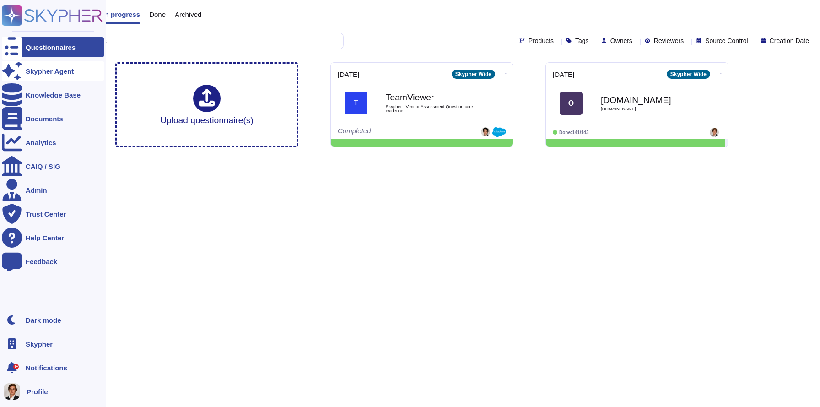
click at [8, 71] on icon at bounding box center [12, 71] width 20 height 20
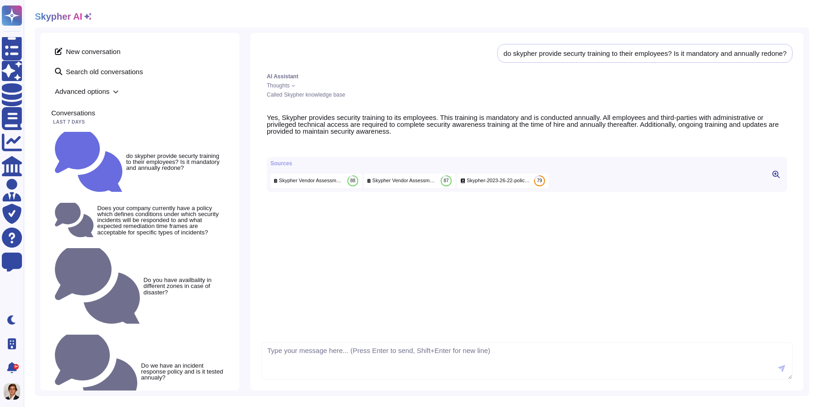
click at [51, 17] on h2 "Skypher AI" at bounding box center [59, 16] width 48 height 11
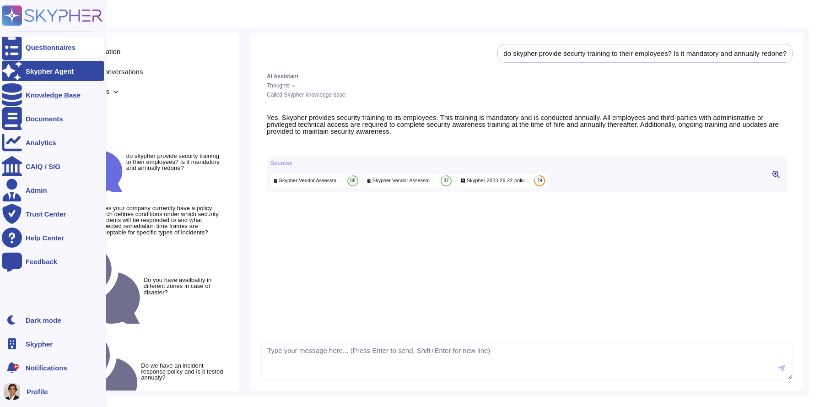
click at [16, 48] on icon at bounding box center [12, 47] width 20 height 27
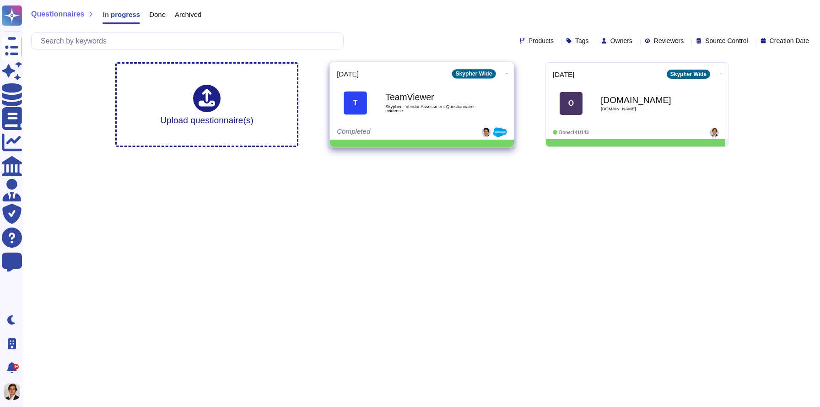
click at [371, 87] on span "T TeamViewer Skypher - Vendor Assessment Questionnaire - evidence" at bounding box center [422, 103] width 170 height 37
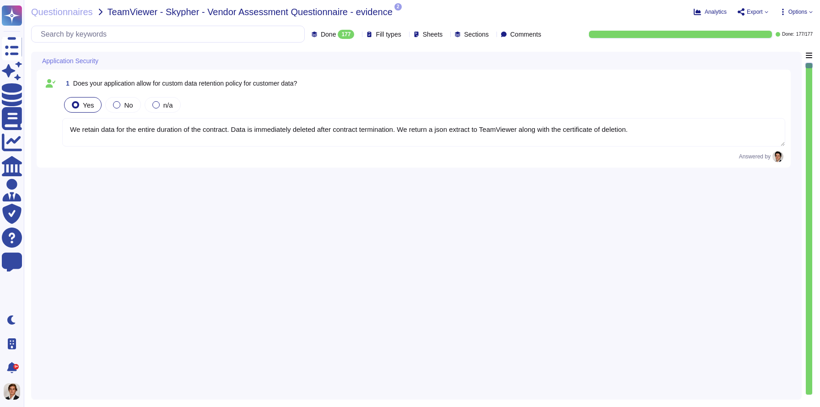
type textarea "We retain data for the entire duration of the contract. Data is immediately del…"
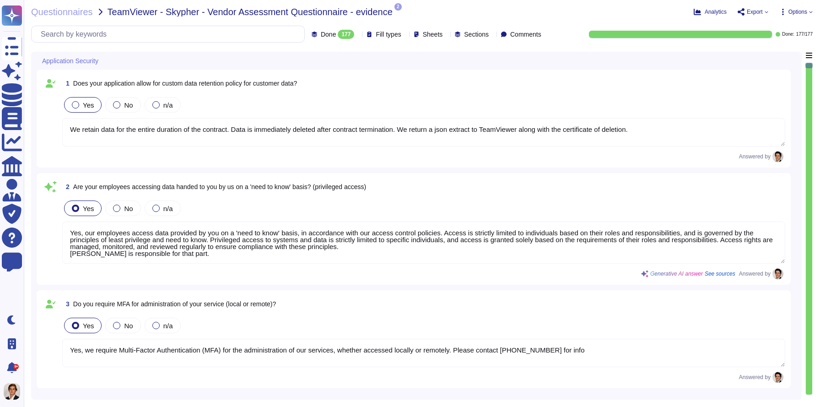
type textarea "Yes, our employees access data provided by you on a 'need to know' basis, in ac…"
type textarea "Yes, we require Multi-Factor Authentication (MFA) for the administration of our…"
type textarea "Yes, our application allows for a custom data retention policy for customer dat…"
type textarea "Yes, our employees access data provided by you on a 'need to know' basis, in ac…"
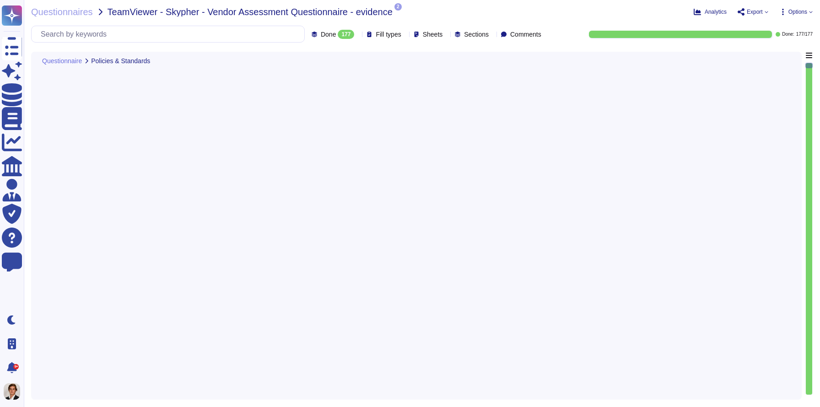
type textarea "Yes, Skypher reviews its Information Security Policies at least once a year. Ma…"
type textarea "Yes, we have a formal risk management program for assessing and mitigating info…"
type textarea "Yes, Skypher, INC. has a formal Risk Management Policy designed to ensure that …"
type textarea "Yes, Skypher has a detailed, comprehensive Cyber Security Incident Response Pla…"
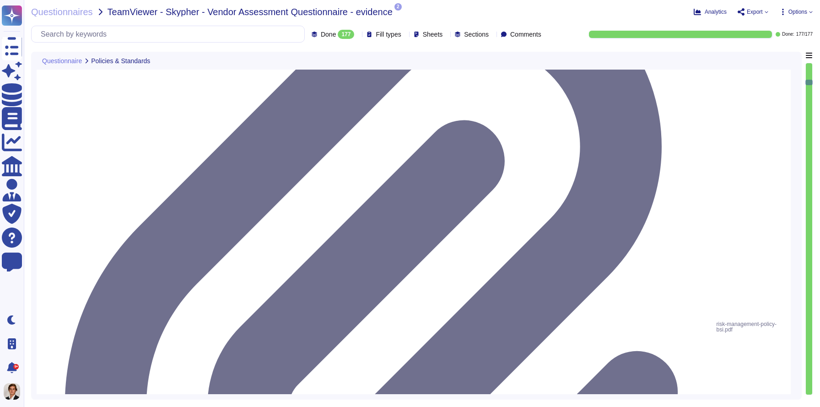
type textarea "Skypher, INC. has established a comprehensive Access Control Policy designed to…"
type textarea "Yes, we share our business continuity and redundancy plans with our customers u…"
type textarea "Yes, Skypher has established data backup procedures that include both frequency…"
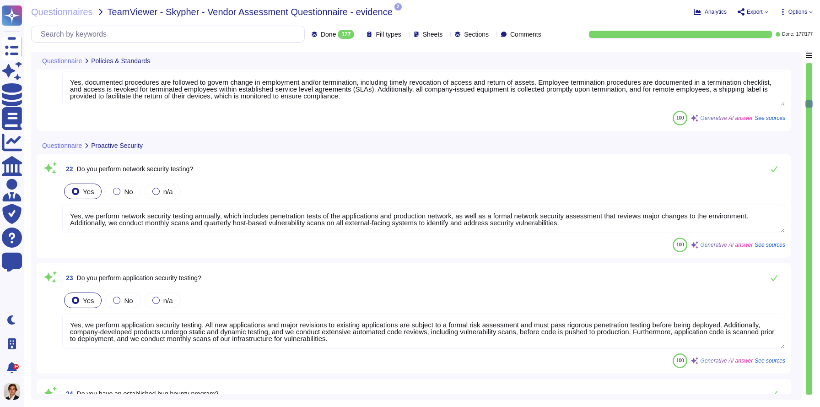
type textarea "Yes, we have a bug bounty program in place."
type textarea "Yes, all endpoint laptops that connect directly to production networks are cent…"
type textarea "Yes, Skypher has several systems in place for breach detection and anomaly dete…"
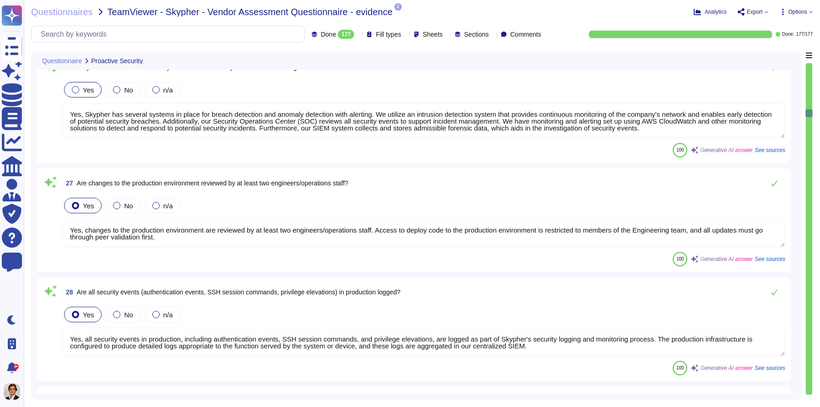
type textarea "Yes, changes to the production environment are reviewed by at least two enginee…"
type textarea "Yes, all security events in production, including authentication events, SSH se…"
type textarea "Yes, the production network is segmented into different zones based on security…"
type textarea "Yes, Skypher, INC. supports and maintains development, test, staging, and produ…"
type textarea "Yes, all network traffic over public networks to the production infrastructure …"
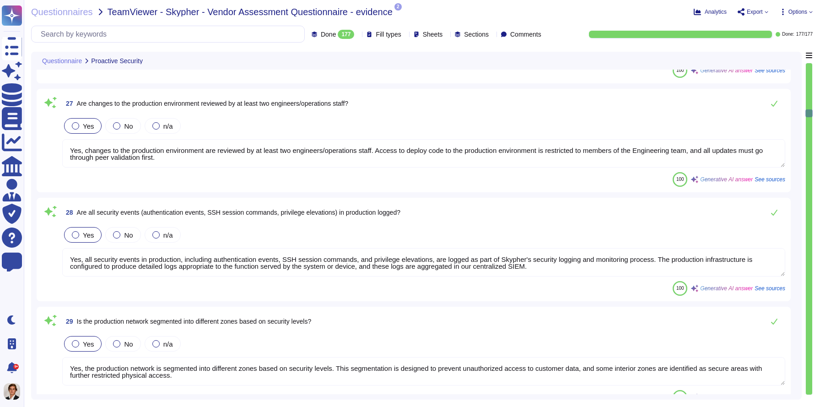
type textarea "Yes, only standard cryptographic frameworks and implementations are used, adher…"
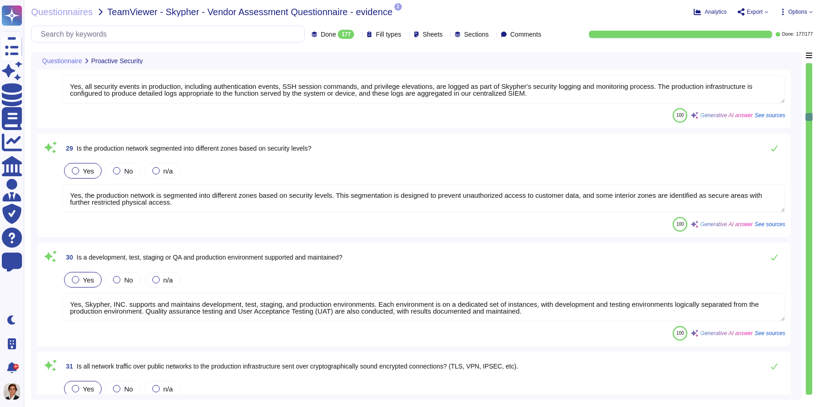
type textarea "Yes, Skypher has a formalized Security Incident Response Program. This program …"
drag, startPoint x: 394, startPoint y: 255, endPoint x: 76, endPoint y: 253, distance: 317.4
click at [76, 253] on div "30 Is a development, test, staging or QA and production environment supported a…" at bounding box center [423, 256] width 723 height 18
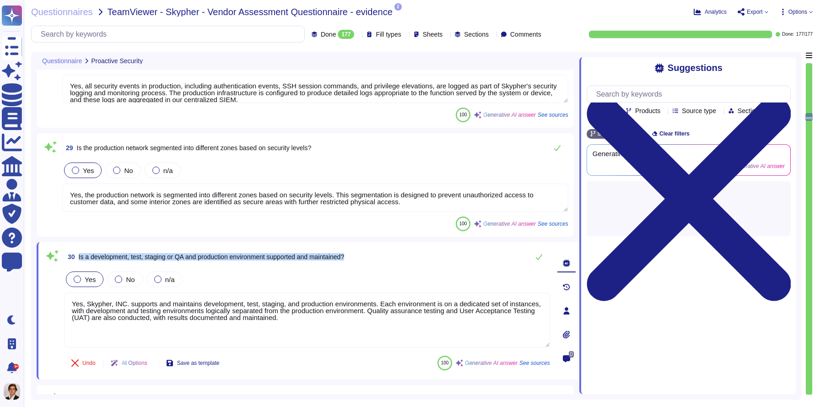
drag, startPoint x: 380, startPoint y: 255, endPoint x: 81, endPoint y: 249, distance: 299.2
click at [81, 249] on div "30 Is a development, test, staging or QA and production environment supported a…" at bounding box center [307, 256] width 486 height 18
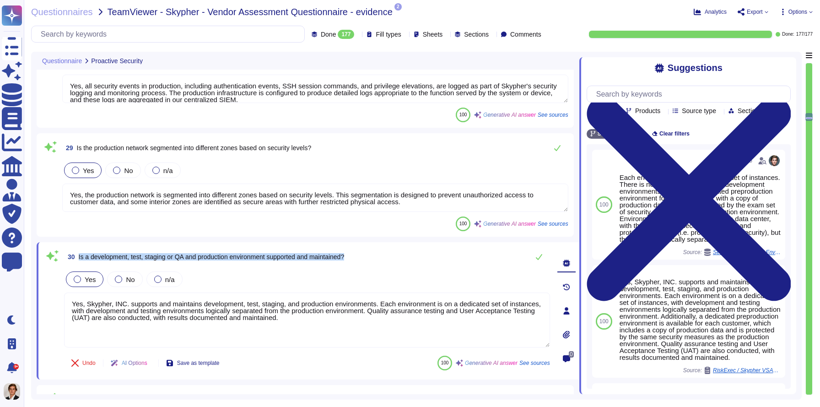
copy span "Is a development, test, staging or QA and production environment supported and …"
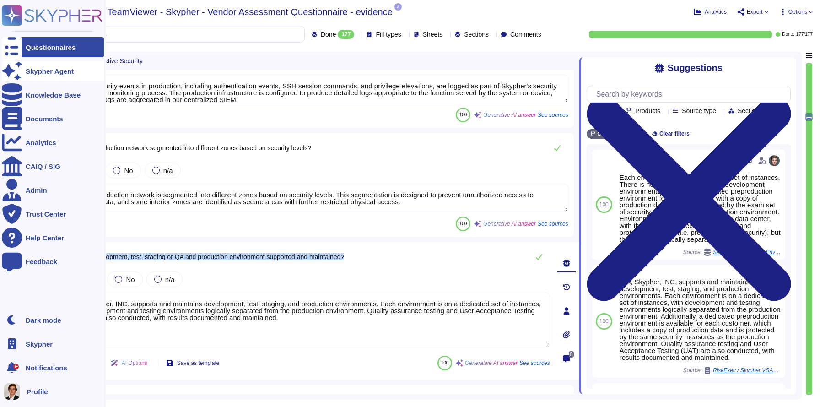
click at [12, 70] on icon at bounding box center [12, 71] width 20 height 20
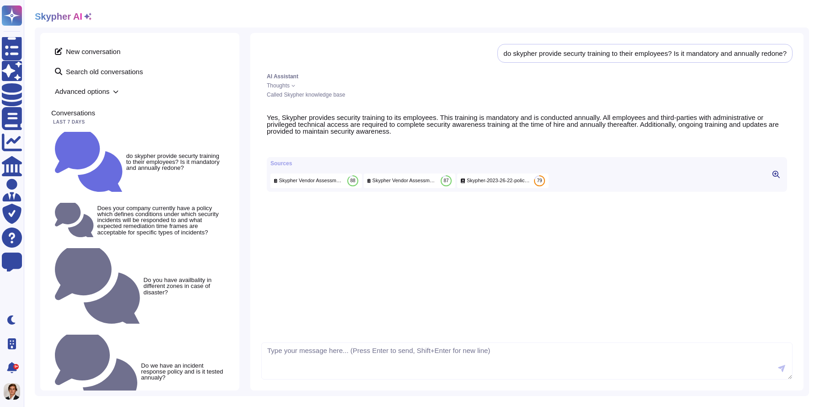
click at [284, 342] on textarea at bounding box center [526, 361] width 531 height 38
type textarea "Is a development, test, staging or QA and production environment supported and …"
click at [101, 53] on span "New conversation" at bounding box center [139, 51] width 177 height 15
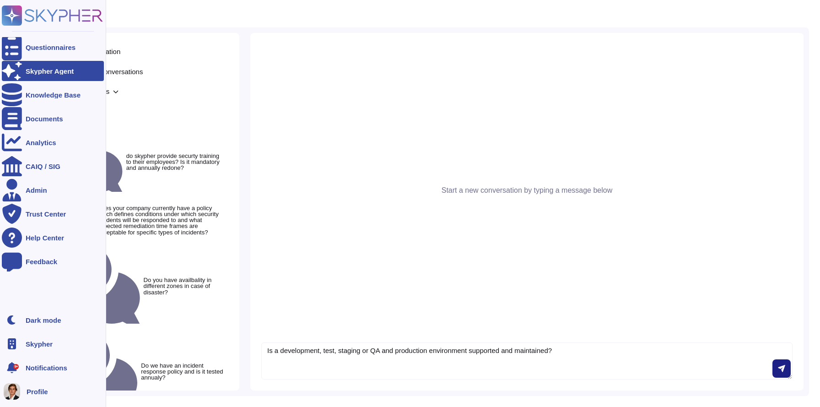
click at [21, 75] on div at bounding box center [12, 71] width 20 height 20
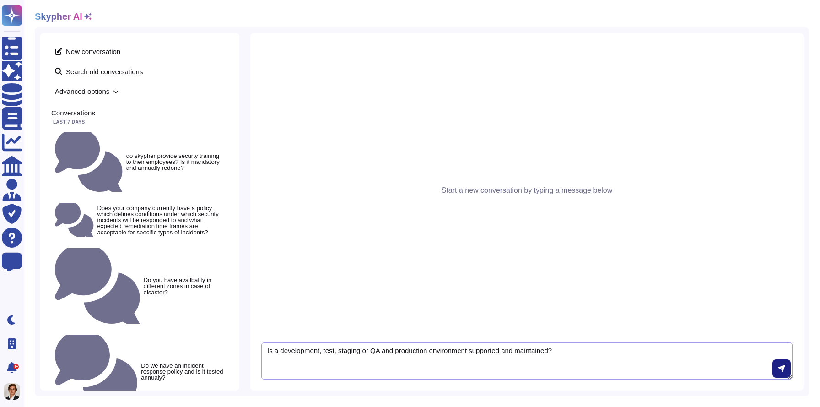
drag, startPoint x: 582, startPoint y: 350, endPoint x: 226, endPoint y: 282, distance: 362.3
click at [226, 282] on div "New conversation Search old conversations Advanced options Conversations Last 7…" at bounding box center [422, 211] width 774 height 368
click at [82, 51] on span "New conversation" at bounding box center [139, 51] width 177 height 15
click at [337, 366] on textarea at bounding box center [526, 361] width 531 height 38
paste textarea "Is a development, test, staging or QA and production environment supported and …"
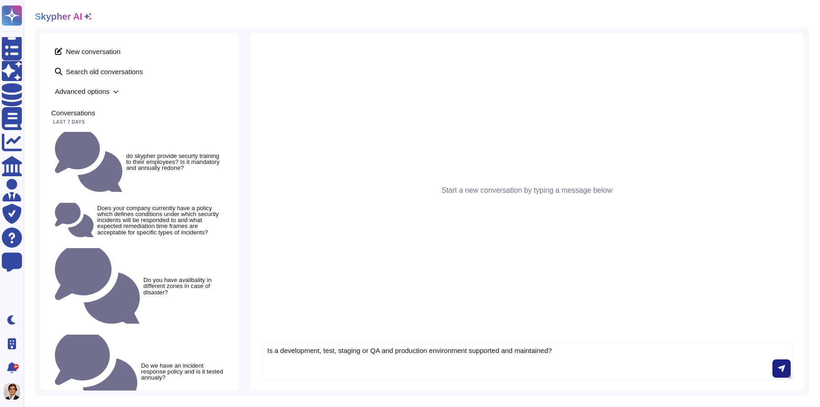
type textarea "Is a development, test, staging or QA and production environment supported and …"
click at [107, 88] on span "Advanced options" at bounding box center [139, 91] width 177 height 14
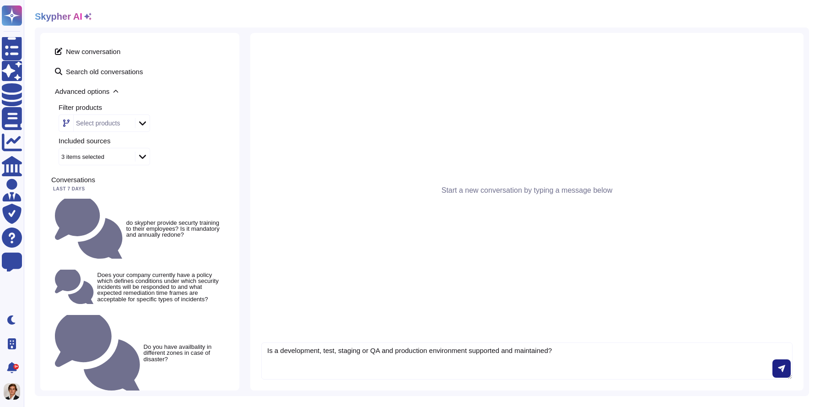
click at [138, 115] on div "Select products" at bounding box center [104, 122] width 91 height 17
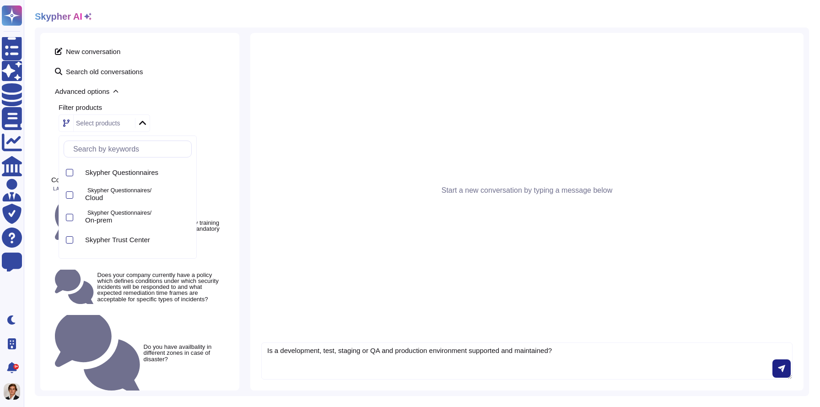
click at [142, 124] on icon at bounding box center [142, 122] width 7 height 9
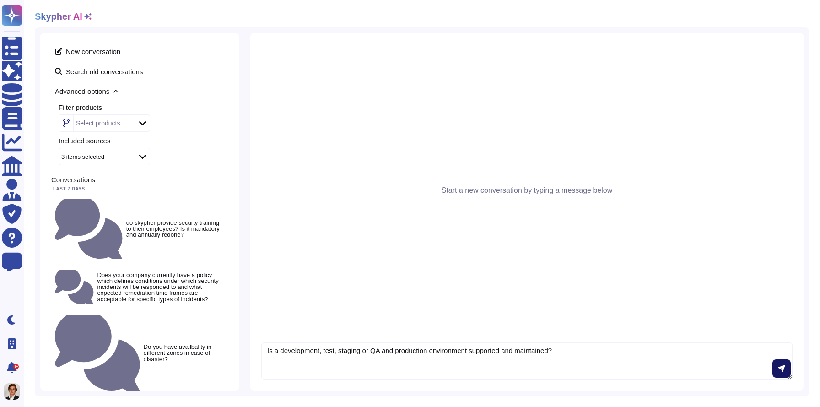
click at [775, 371] on button at bounding box center [781, 368] width 18 height 18
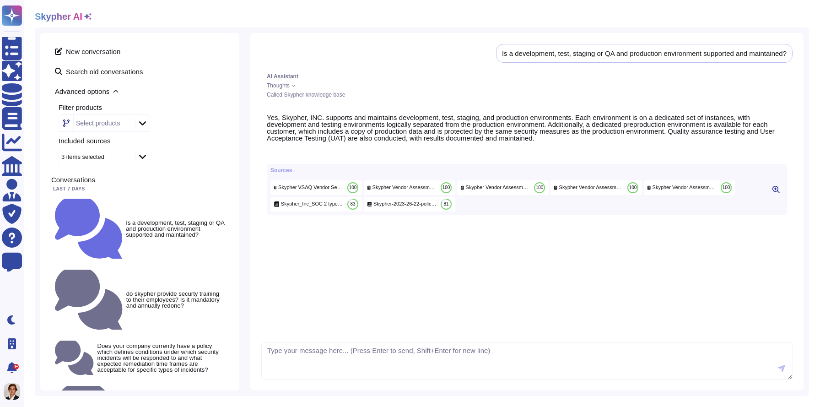
click at [371, 173] on div "Sources" at bounding box center [517, 169] width 494 height 5
click at [773, 193] on icon at bounding box center [775, 189] width 7 height 7
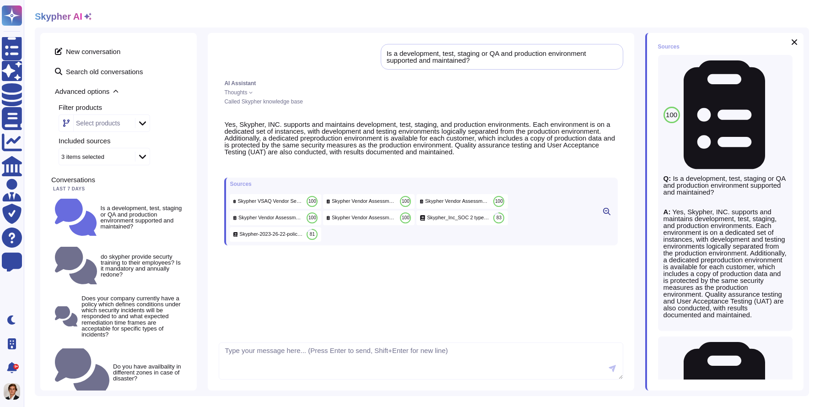
click at [254, 204] on span "Skypher VSAQ Vendor Security Assessment Questionnaire evidence" at bounding box center [270, 201] width 65 height 7
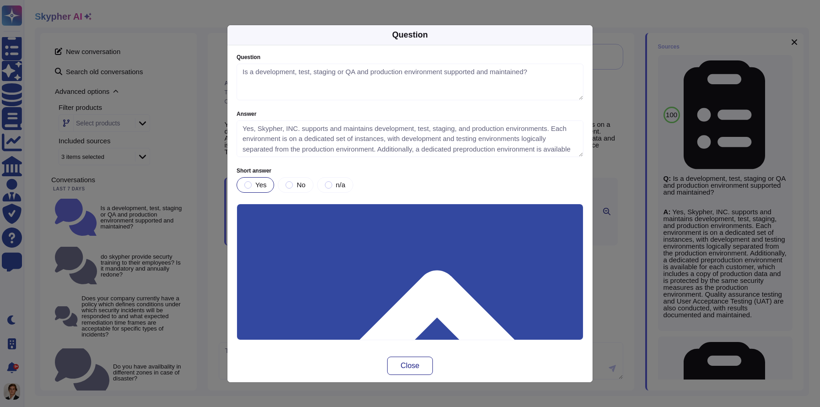
type textarea "Is a development, test, staging or QA and production environment supported and …"
type textarea "Yes, Skypher, INC. supports and maintains development, test, staging, and produ…"
click at [629, 90] on div "Question Question Is a development, test, staging or QA and production environm…" at bounding box center [410, 203] width 820 height 407
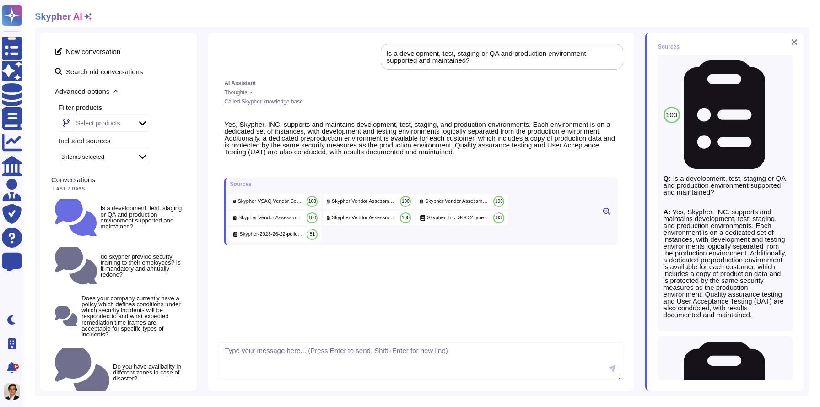
click at [798, 42] on button at bounding box center [794, 42] width 11 height 11
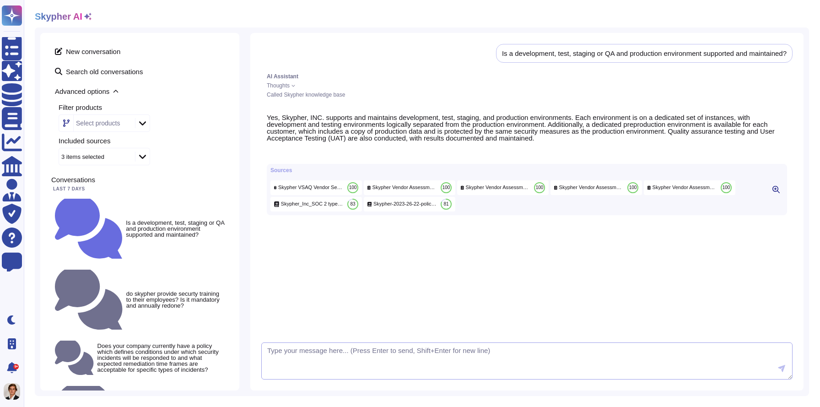
click at [310, 364] on textarea at bounding box center [526, 361] width 531 height 38
type textarea "Can you make this shorter"
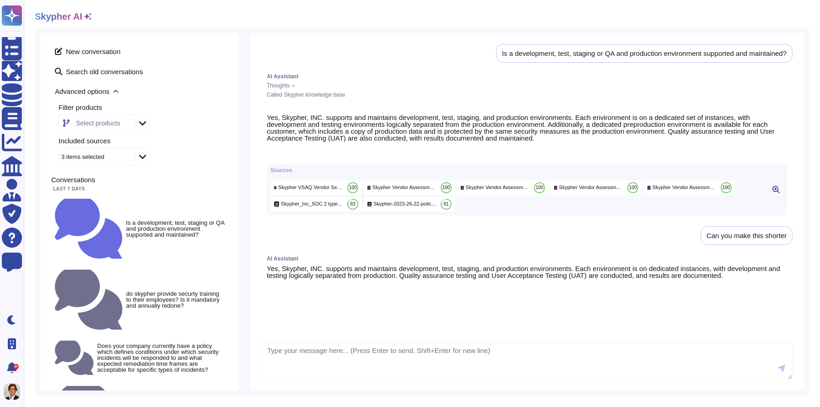
click at [276, 297] on icon at bounding box center [377, 413] width 215 height 246
click at [80, 123] on div "Select products" at bounding box center [98, 123] width 44 height 6
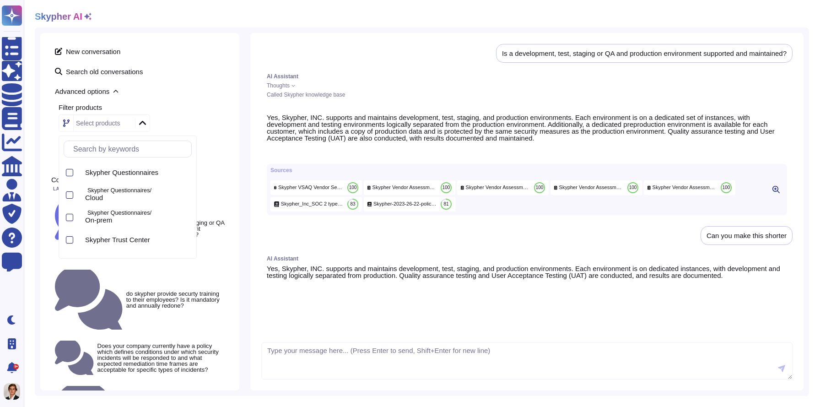
click at [143, 121] on icon at bounding box center [142, 122] width 7 height 9
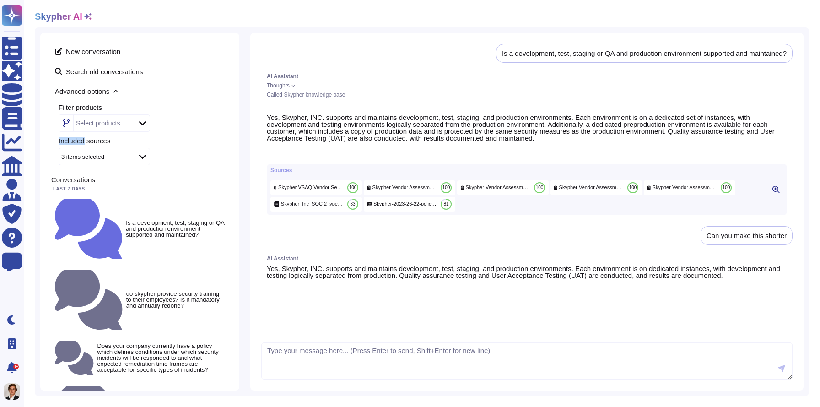
click at [143, 121] on icon at bounding box center [142, 122] width 7 height 9
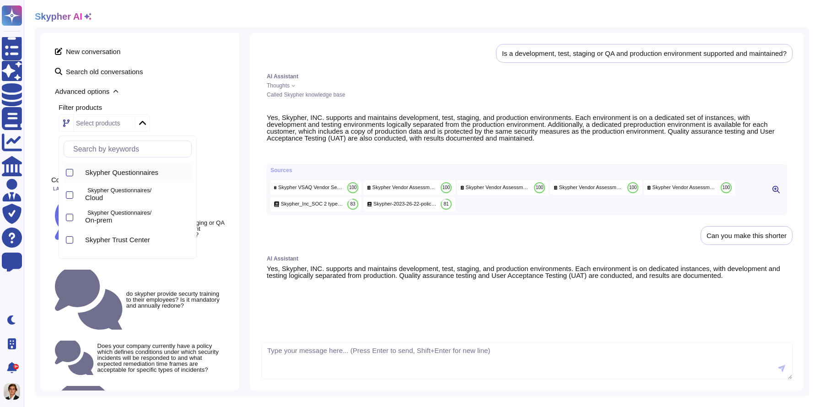
click at [112, 176] on span "Skypher Questionnaires" at bounding box center [121, 172] width 73 height 8
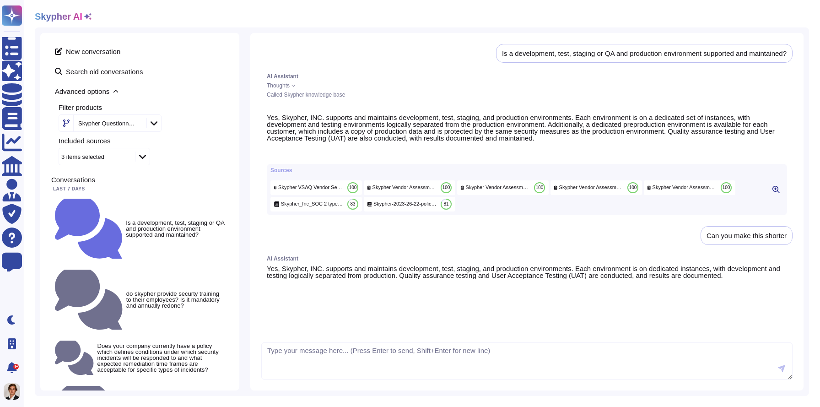
click at [371, 334] on div "Is a development, test, staging or QA and production environment supported and …" at bounding box center [526, 190] width 531 height 293
click at [332, 349] on textarea at bounding box center [526, 361] width 531 height 38
click at [160, 153] on icon at bounding box center [225, 241] width 176 height 176
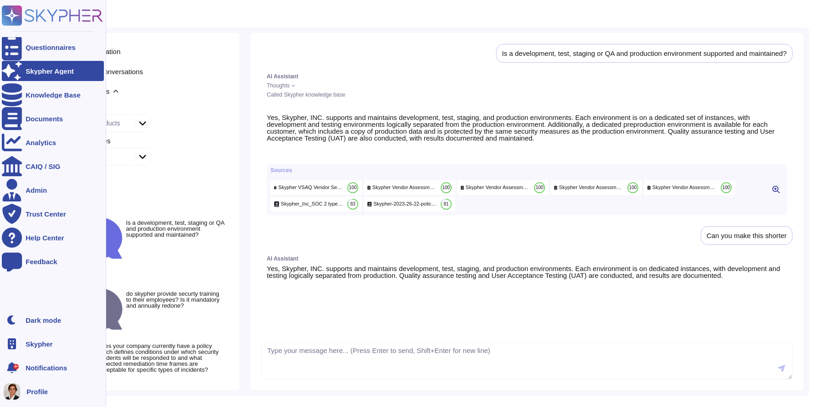
click at [33, 71] on div "Skypher Agent" at bounding box center [50, 71] width 48 height 7
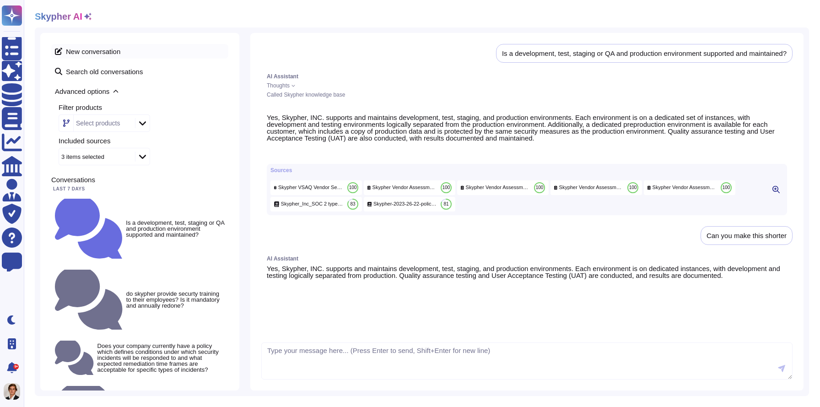
click at [104, 50] on span "New conversation" at bounding box center [139, 51] width 177 height 15
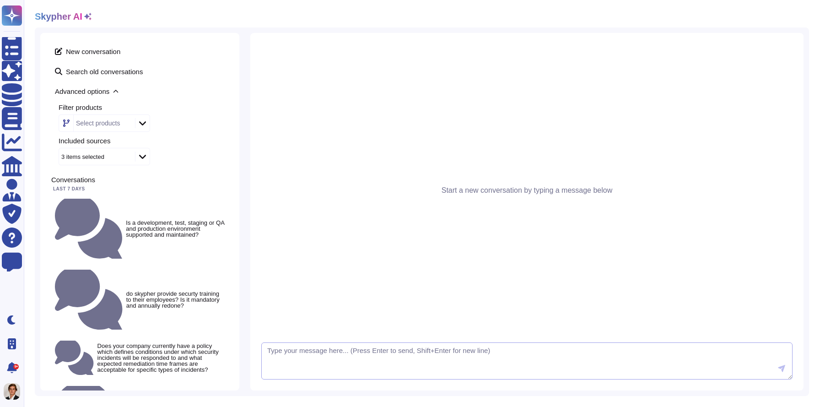
click at [275, 353] on textarea at bounding box center [526, 361] width 531 height 38
paste textarea "Yes, Skypher, INC. supports and maintains development, test, staging, and produ…"
type textarea "Yes, Skypher, INC. supports and maintains development, test, staging, and produ…"
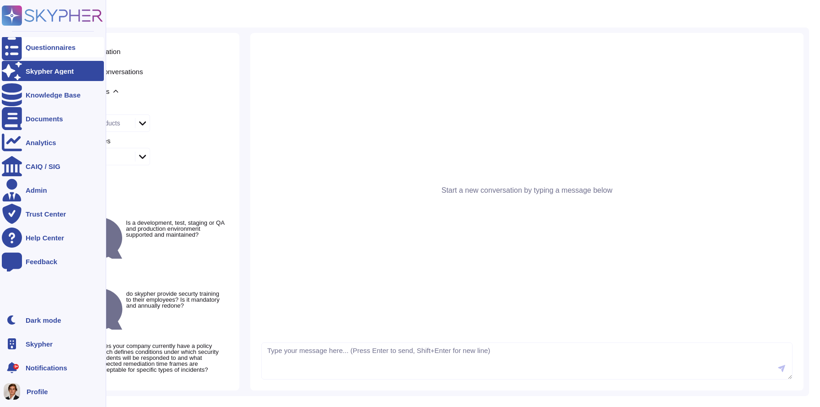
click at [31, 52] on div "Questionnaires" at bounding box center [53, 47] width 102 height 20
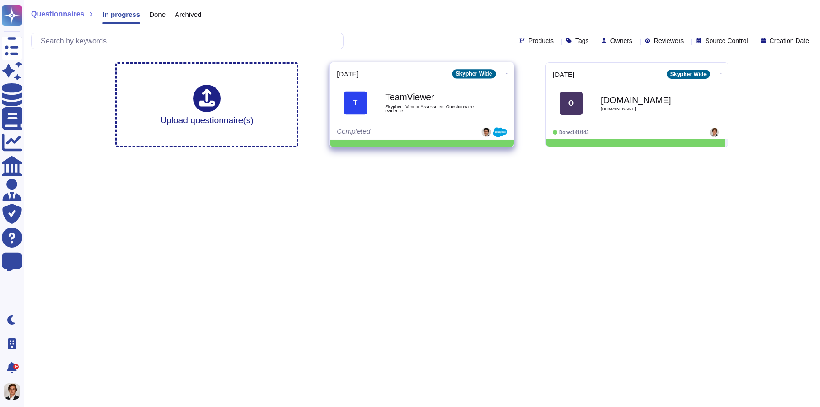
click at [441, 118] on div "TeamViewer Skypher - Vendor Assessment Questionnaire - evidence" at bounding box center [431, 103] width 92 height 37
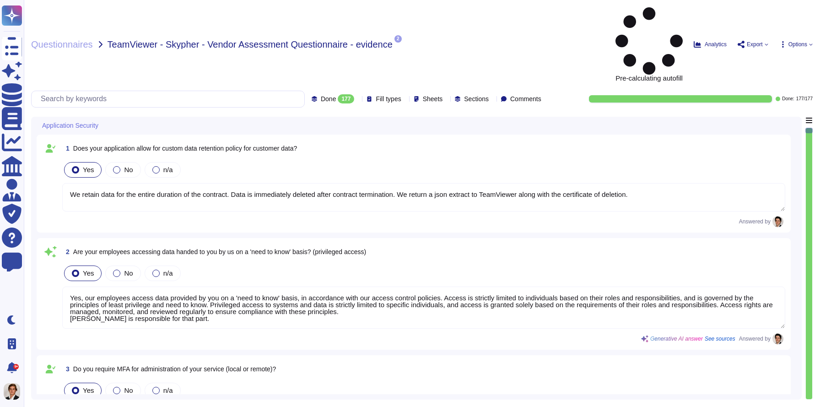
type textarea "We retain data for the entire duration of the contract. Data is immediately del…"
type textarea "Yes, our employees access data provided by you on a 'need to know' basis, in ac…"
type textarea "Yes, we require Multi-Factor Authentication (MFA) for the administration of our…"
type textarea "Yes, our application allows for a custom data retention policy for customer dat…"
type textarea "Yes, our employees access data provided by you on a 'need to know' basis, in ac…"
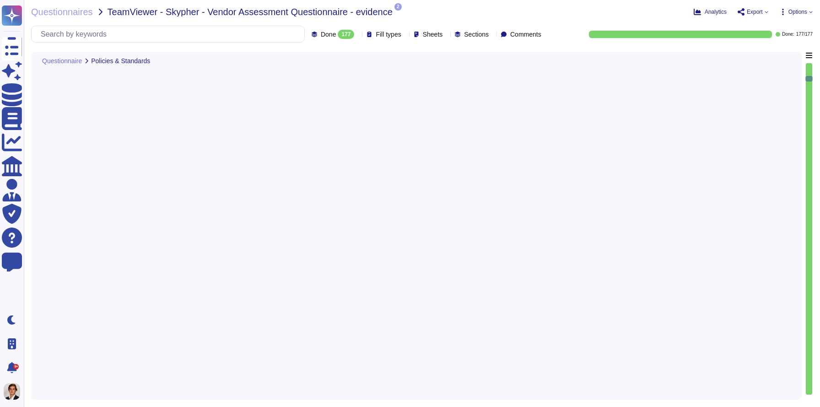
type textarea "Yes, we have a formal risk management program for assessing and mitigating info…"
type textarea "Yes, Skypher, INC. has a formal Risk Management Policy designed to ensure that …"
type textarea "Yes, Skypher has a detailed, comprehensive Cyber Security Incident Response Pla…"
type textarea "Skypher, INC. has established a comprehensive Access Control Policy designed to…"
type textarea "Yes, we share our business continuity and redundancy plans with our customers u…"
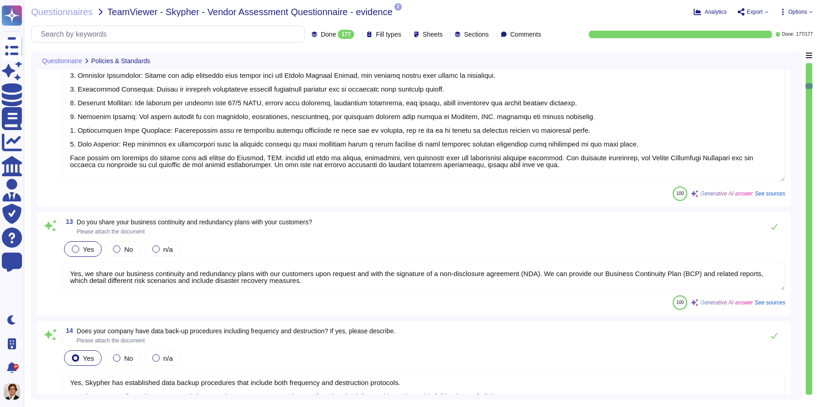
scroll to position [1, 0]
type textarea "Yes, Skypher has established data backup procedures that include both frequency…"
type textarea "Yes, Skypher has a documented change management process that ensures changes ar…"
type textarea "Yes, Skypher has a dedicated information security team called Skypher's Securit…"
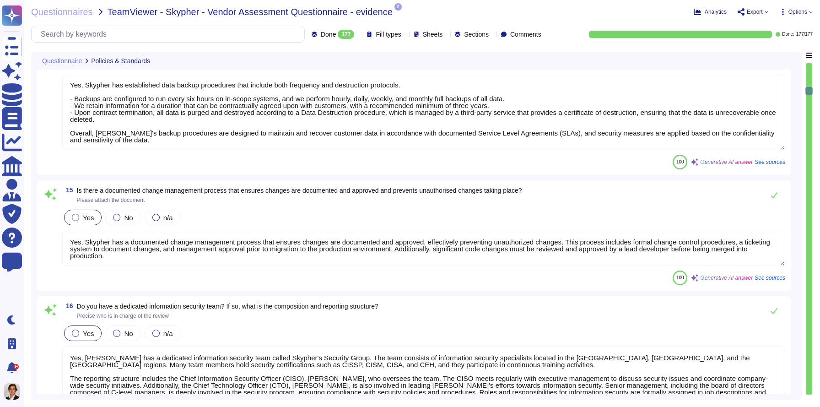
type textarea "Yes, our information security and privacy policies align with industry standard…"
type textarea "Yes, a formal disciplinary or sanction policy is established for employees who …"
type textarea "Yes, all employment candidates, contractors, and involved third parties are sub…"
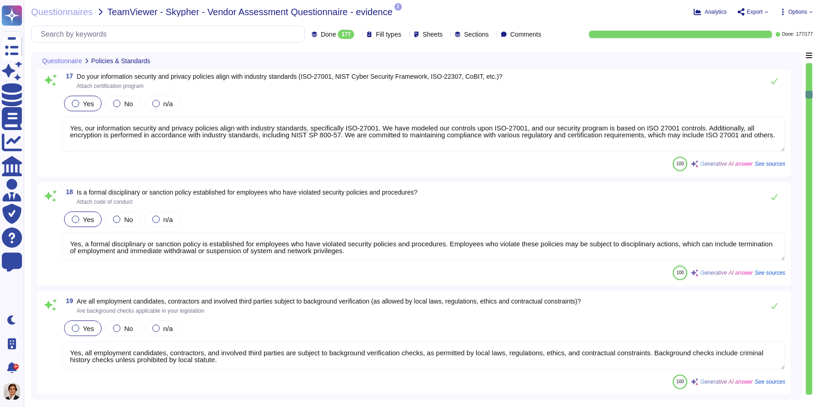
type textarea "Yes, all personnel are required to sign confidentiality agreements to protect c…"
type textarea "Yes, documented procedures are followed to govern change in employment and/or t…"
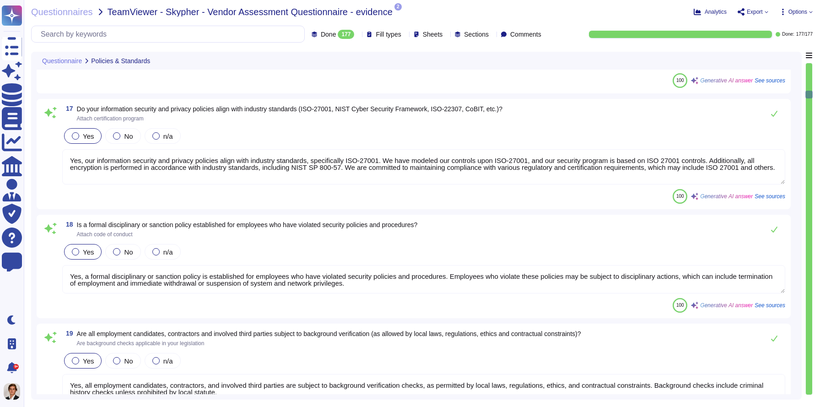
scroll to position [1998, 0]
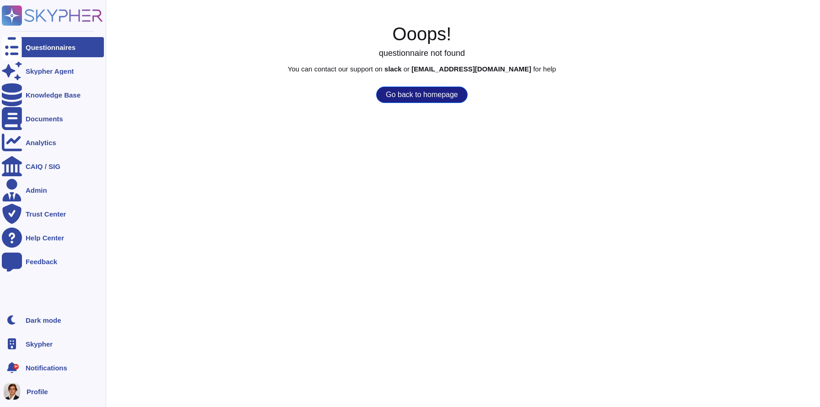
click at [10, 20] on rect at bounding box center [12, 15] width 20 height 20
